Goal: Transaction & Acquisition: Purchase product/service

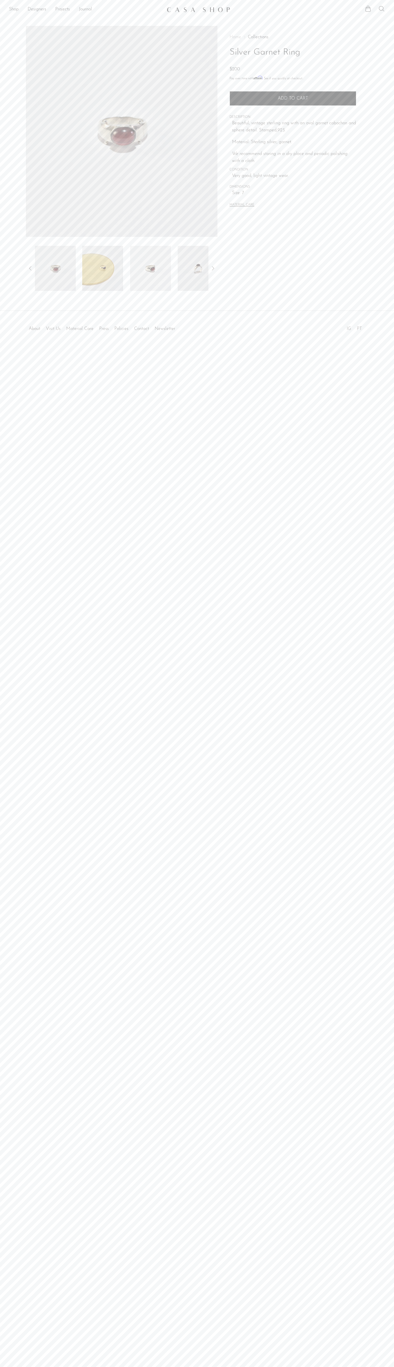
click at [293, 98] on span "Add to cart" at bounding box center [292, 98] width 30 height 5
